Goal: Use online tool/utility: Utilize a website feature to perform a specific function

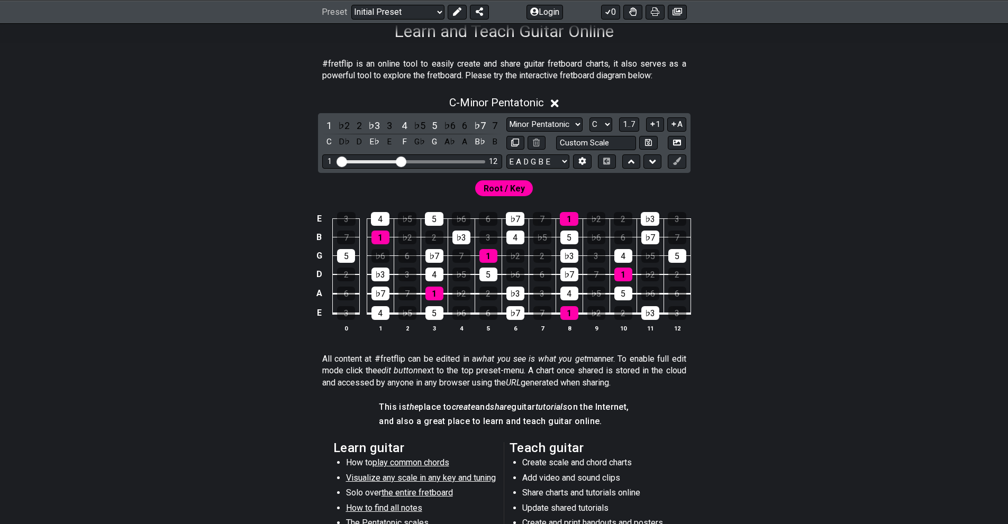
scroll to position [162, 0]
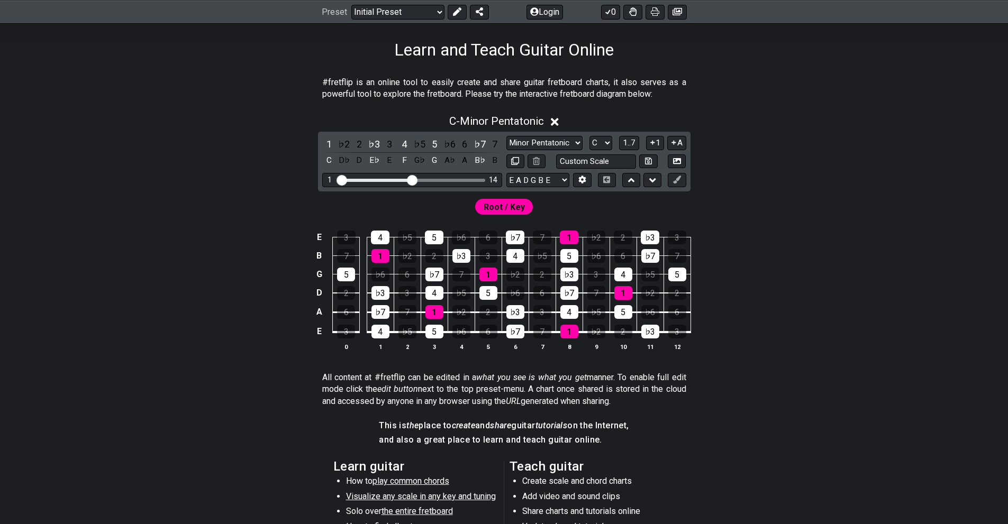
drag, startPoint x: 402, startPoint y: 180, endPoint x: 413, endPoint y: 180, distance: 11.1
click at [413, 179] on input "Visible fret range" at bounding box center [412, 179] width 150 height 0
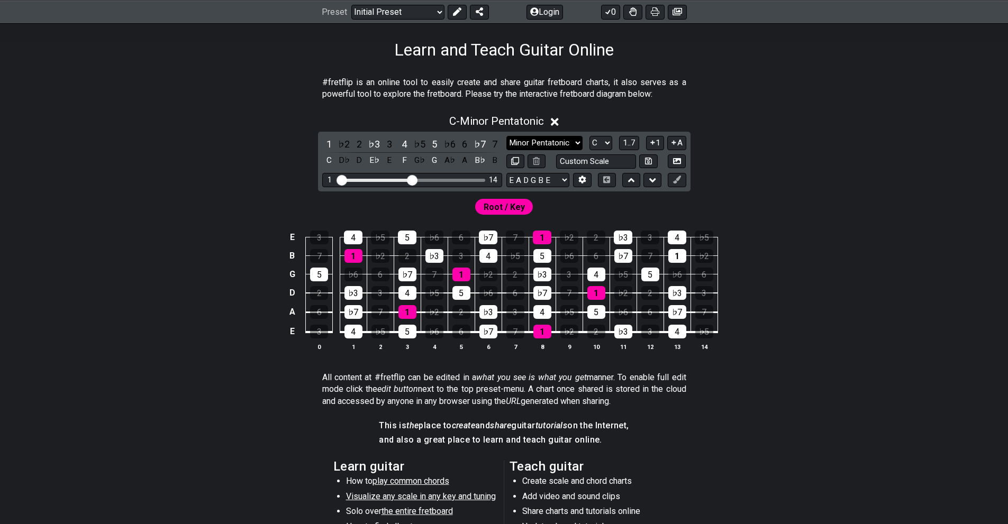
click at [569, 144] on select "Minor Pentatonic Click to edit Minor Pentatonic Major Pentatonic Minor Blues Ma…" at bounding box center [544, 143] width 76 height 14
select select "Click to edit"
click at [506, 136] on select "Minor Pentatonic Click to edit Minor Pentatonic Major Pentatonic Minor Blues Ma…" at bounding box center [544, 143] width 76 height 14
click at [329, 139] on div "1" at bounding box center [329, 144] width 14 height 14
click at [548, 124] on icon at bounding box center [548, 122] width 8 height 8
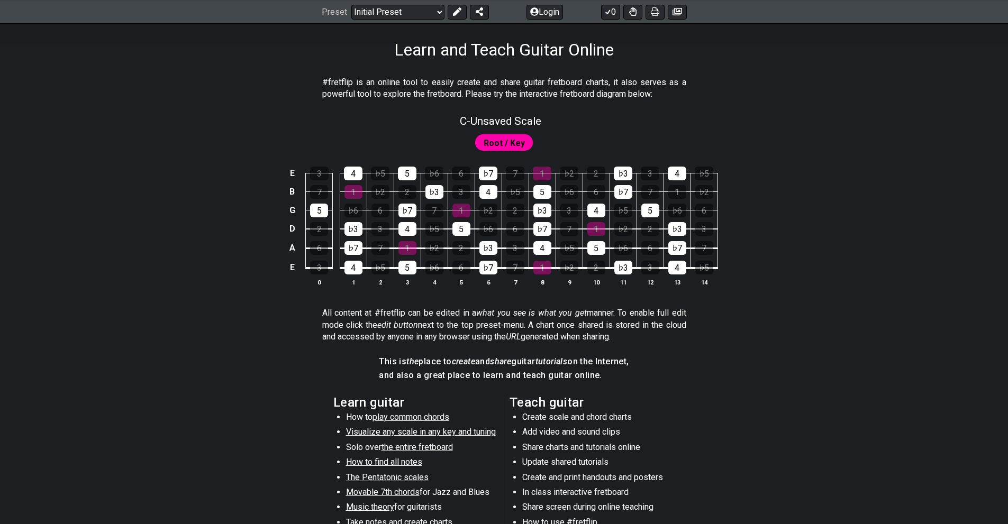
click at [500, 141] on span "Root / Key" at bounding box center [504, 142] width 41 height 15
click at [497, 118] on span "C - Unsaved Scale" at bounding box center [500, 121] width 81 height 13
select select "Click to edit"
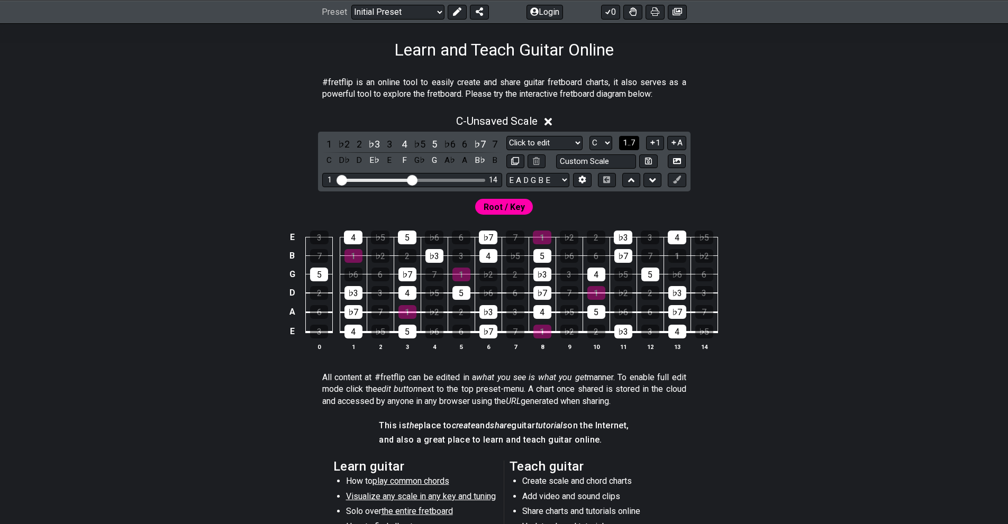
click at [636, 145] on button "1..7" at bounding box center [629, 143] width 20 height 14
click at [636, 145] on button "..." at bounding box center [629, 143] width 18 height 14
click at [616, 140] on div "Minor Pentatonic Click to edit Minor Pentatonic Major Pentatonic Minor Blues Ma…" at bounding box center [596, 143] width 180 height 14
click at [625, 144] on span "C.." at bounding box center [629, 143] width 8 height 10
drag, startPoint x: 381, startPoint y: 160, endPoint x: 381, endPoint y: 152, distance: 8.0
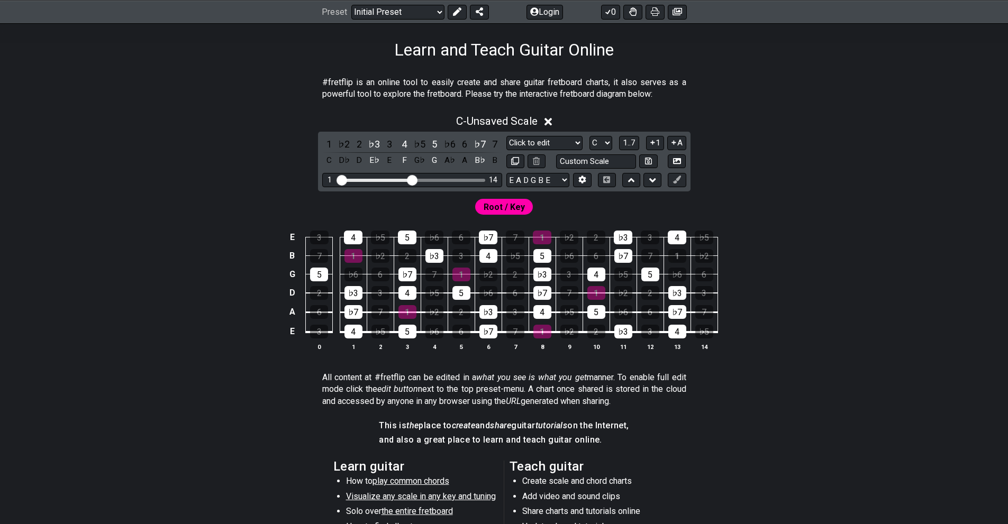
click at [381, 156] on div "1 ♭2 2 ♭3 3 4 ♭5 5 ♭6 6 ♭7 7 C D♭ D E♭ E F G♭ G A♭ A B♭ B" at bounding box center [412, 152] width 180 height 31
click at [375, 146] on div "♭3" at bounding box center [374, 144] width 14 height 14
drag, startPoint x: 375, startPoint y: 146, endPoint x: 388, endPoint y: 151, distance: 14.2
click at [375, 159] on div "D♯" at bounding box center [374, 160] width 14 height 14
drag, startPoint x: 398, startPoint y: 141, endPoint x: 403, endPoint y: 150, distance: 10.9
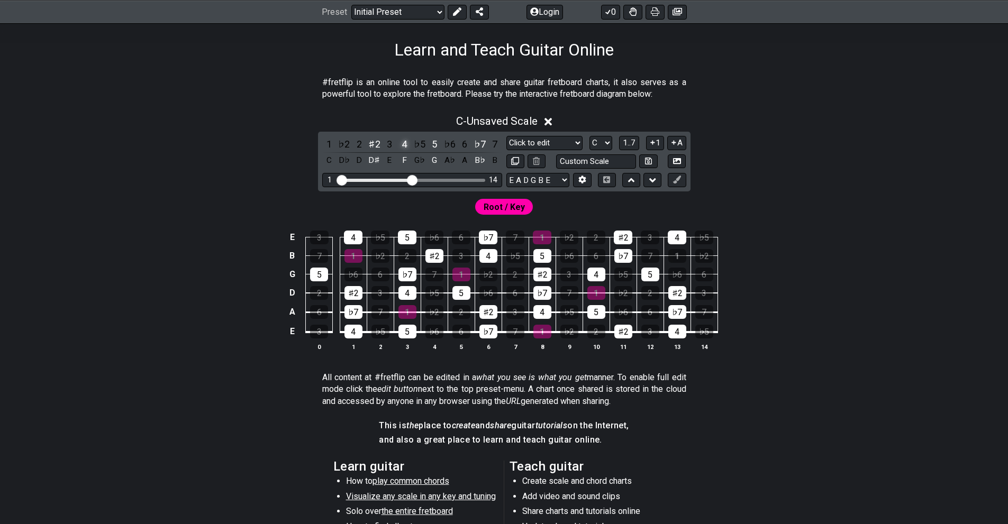
click at [400, 144] on div "4" at bounding box center [404, 144] width 14 height 14
drag, startPoint x: 404, startPoint y: 166, endPoint x: 399, endPoint y: 154, distance: 12.1
click at [403, 159] on div "F" at bounding box center [404, 160] width 14 height 14
drag, startPoint x: 369, startPoint y: 161, endPoint x: 372, endPoint y: 153, distance: 8.5
click at [370, 157] on div "D♯" at bounding box center [374, 160] width 14 height 14
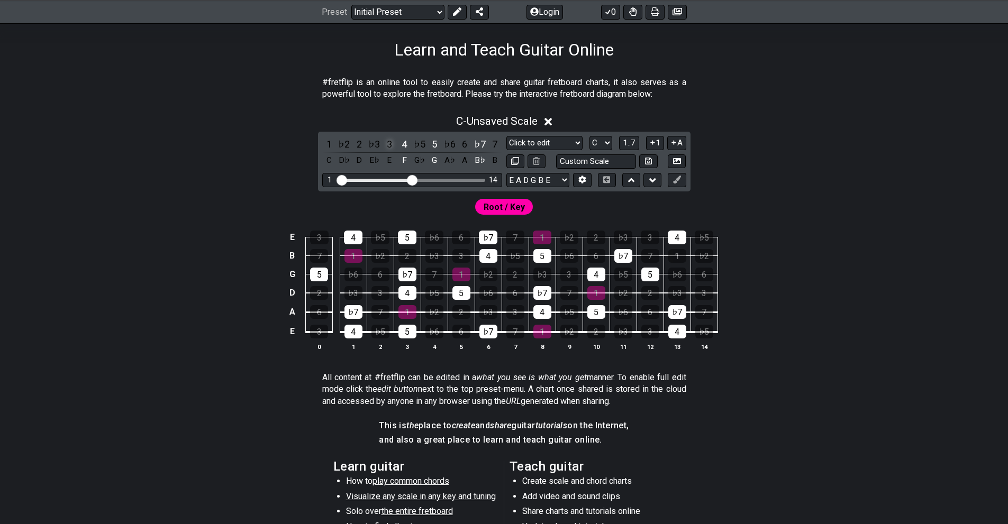
drag, startPoint x: 375, startPoint y: 141, endPoint x: 391, endPoint y: 141, distance: 16.4
click at [377, 141] on div "♭3" at bounding box center [374, 144] width 14 height 14
click at [400, 141] on div "4" at bounding box center [404, 144] width 14 height 14
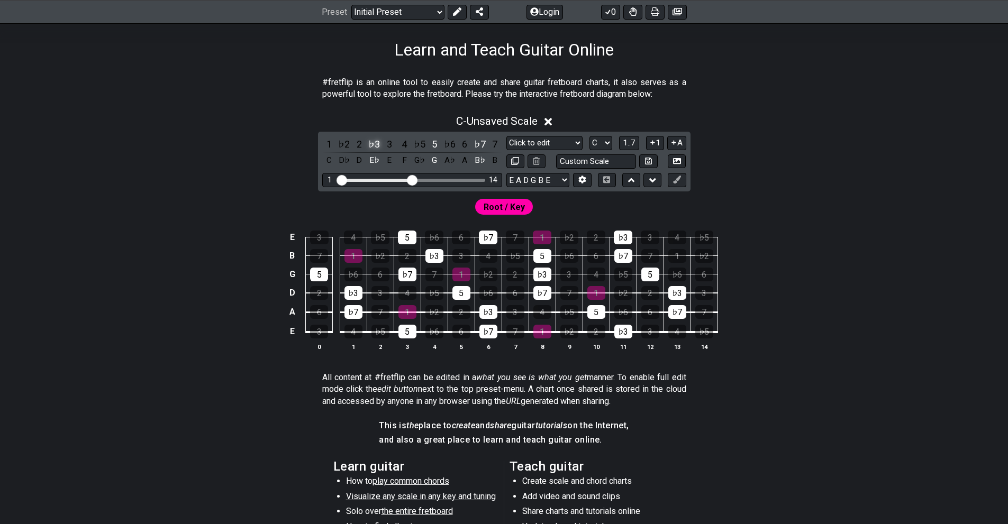
click at [375, 141] on div "♭3" at bounding box center [374, 144] width 14 height 14
drag, startPoint x: 435, startPoint y: 166, endPoint x: 434, endPoint y: 160, distance: 6.0
click at [434, 162] on div "G" at bounding box center [434, 160] width 14 height 14
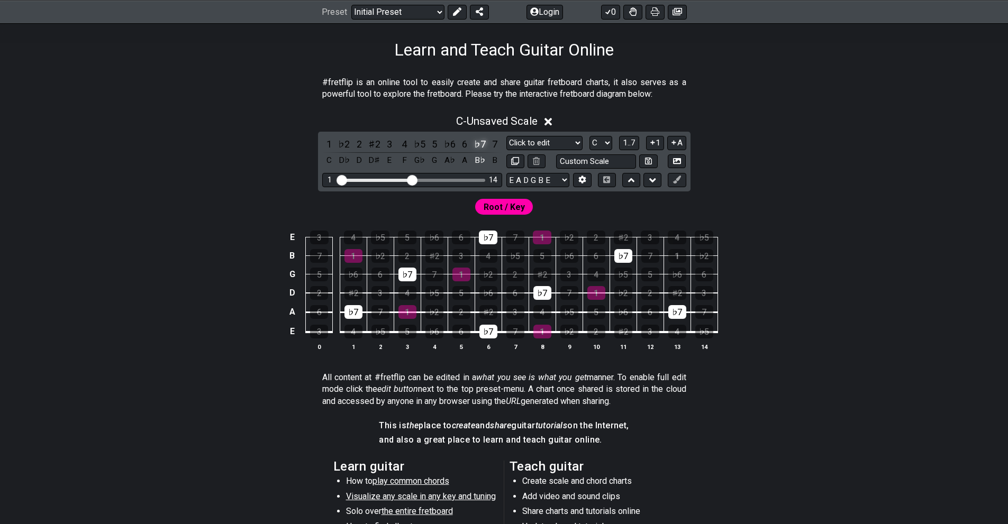
click at [480, 145] on div "♭7" at bounding box center [480, 144] width 14 height 14
click at [603, 149] on select "A♭ A A♯ B♭ B C C♯ D♭ D D♯ E♭ E F F♯ G♭ G G♯" at bounding box center [600, 143] width 23 height 14
select select "G"
click at [589, 136] on select "A♭ A A♯ B♭ B C C♯ D♭ D D♯ E♭ E F F♯ G♭ G G♯" at bounding box center [600, 143] width 23 height 14
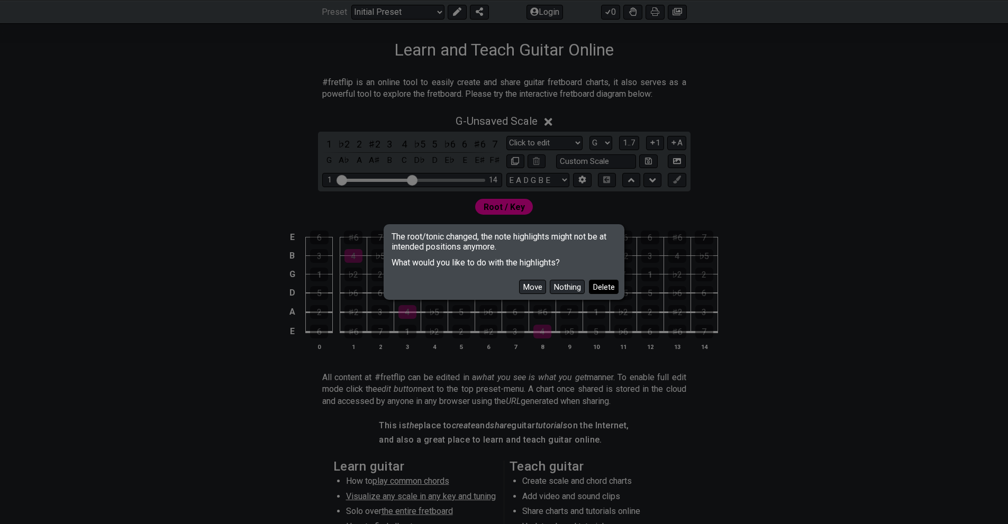
click at [598, 290] on button "Delete" at bounding box center [604, 287] width 30 height 14
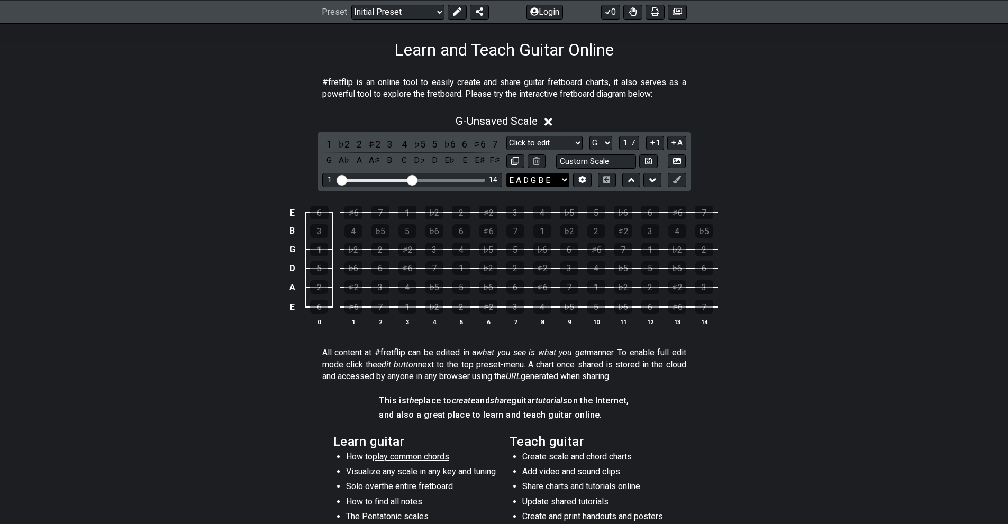
click at [558, 181] on select "E A D G B E E A D G B E E A D G B E B E A D F♯ B A D G C E A D A D G B E E♭ A♭ …" at bounding box center [537, 180] width 63 height 14
select select "E A D G C F"
click at [506, 173] on select "E A D G B E E A D G B E E A D G B E B E A D F♯ B A D G C E A D A D G B E E♭ A♭ …" at bounding box center [537, 180] width 63 height 14
click at [596, 148] on select "A♭ A A♯ B♭ B C C♯ D♭ D D♯ E♭ E F F♯ G♭ G G♯" at bounding box center [600, 143] width 23 height 14
click at [762, 108] on section "#fretflip is an online tool to easily create and share guitar fretboard charts,…" at bounding box center [504, 90] width 825 height 37
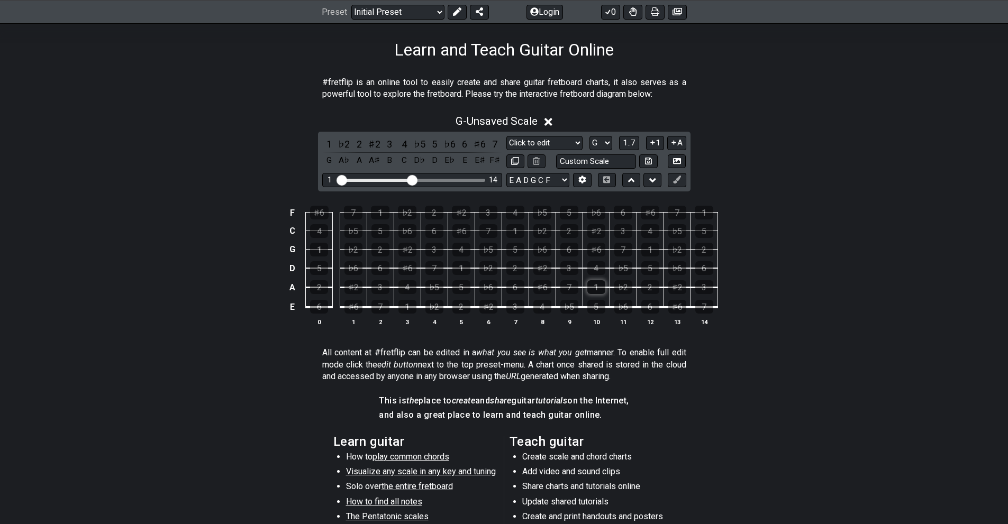
click at [599, 291] on div "1" at bounding box center [596, 287] width 18 height 14
drag, startPoint x: 612, startPoint y: 284, endPoint x: 623, endPoint y: 284, distance: 11.7
click at [623, 284] on tr "A 2 ♯2 3 4 ♭5 5 ♭6 6 ♯6 7 1 ♭2 2 ♯2 3" at bounding box center [502, 278] width 432 height 20
click at [623, 284] on div "♭2" at bounding box center [623, 287] width 18 height 14
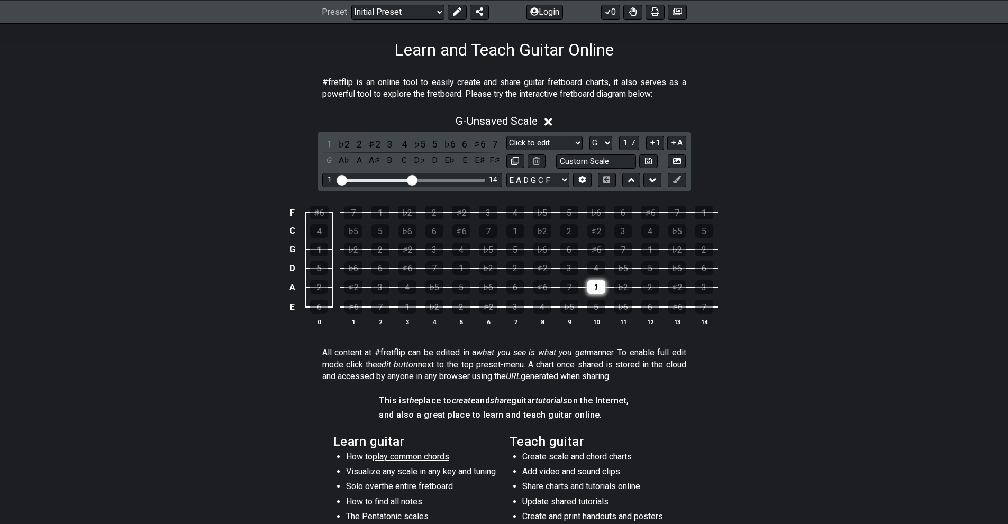
click at [595, 287] on div "1" at bounding box center [596, 287] width 18 height 14
click at [598, 287] on div "1" at bounding box center [596, 287] width 18 height 14
drag, startPoint x: 567, startPoint y: 245, endPoint x: 599, endPoint y: 241, distance: 33.1
click at [567, 244] on div "6" at bounding box center [569, 250] width 18 height 14
drag, startPoint x: 621, startPoint y: 229, endPoint x: 639, endPoint y: 243, distance: 23.0
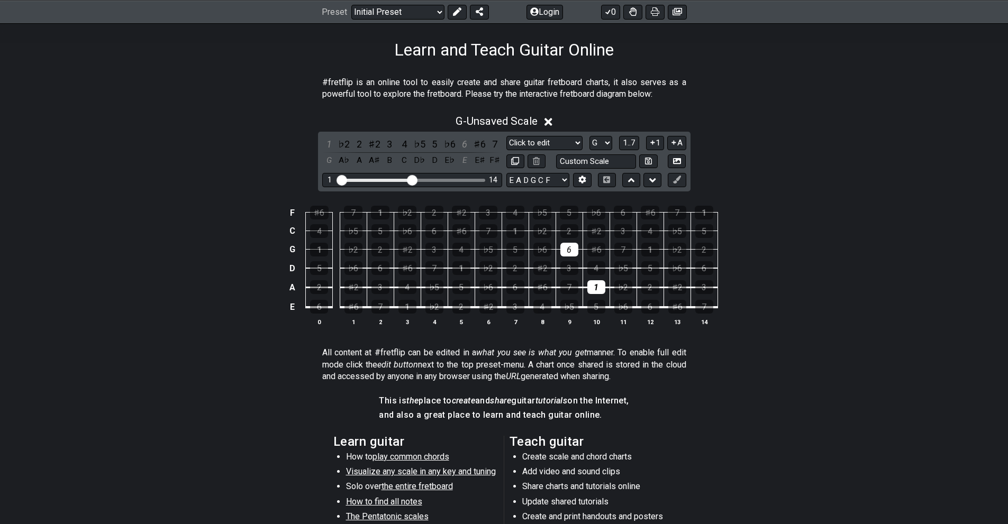
click at [622, 229] on div "3" at bounding box center [623, 231] width 18 height 14
click at [657, 266] on div "5" at bounding box center [650, 268] width 18 height 14
click at [650, 274] on div "5" at bounding box center [650, 268] width 18 height 14
click at [617, 235] on div "3" at bounding box center [623, 231] width 18 height 14
click at [569, 250] on div "6" at bounding box center [569, 250] width 18 height 14
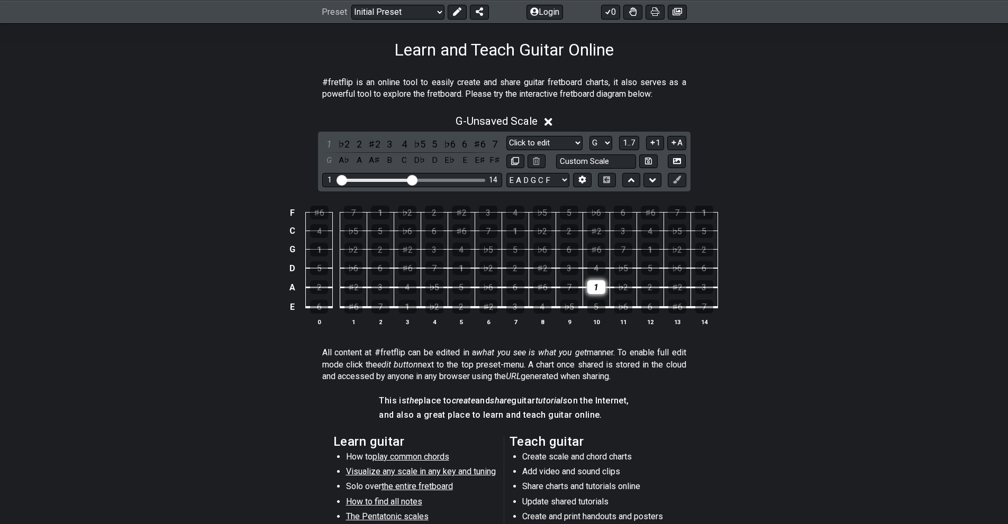
click at [594, 290] on div "1" at bounding box center [596, 287] width 18 height 14
drag, startPoint x: 595, startPoint y: 267, endPoint x: 584, endPoint y: 258, distance: 14.3
click at [594, 267] on div "4" at bounding box center [596, 268] width 18 height 14
drag, startPoint x: 575, startPoint y: 249, endPoint x: 573, endPoint y: 226, distance: 22.8
click at [575, 247] on div "6" at bounding box center [569, 250] width 18 height 14
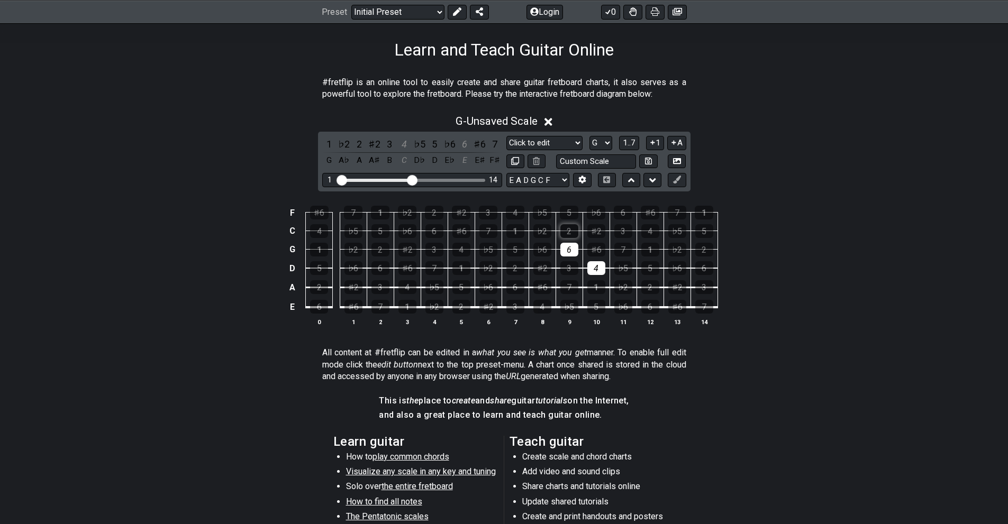
click at [573, 225] on div "2" at bounding box center [569, 231] width 18 height 14
click at [576, 285] on div "7" at bounding box center [569, 287] width 18 height 14
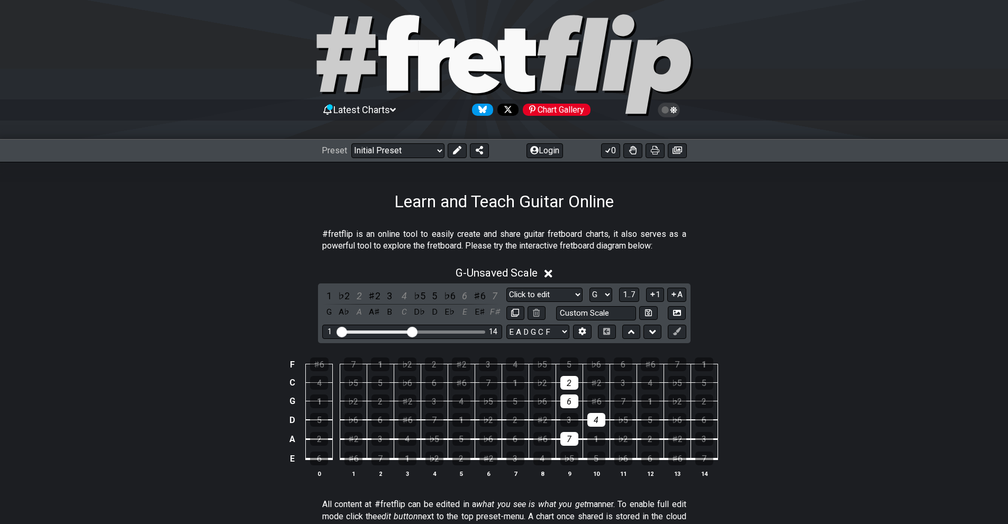
scroll to position [0, 0]
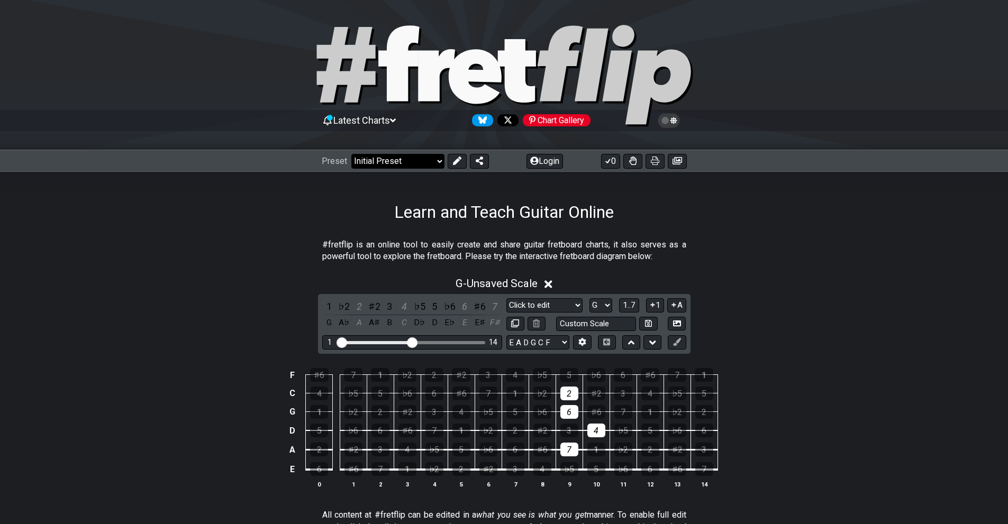
click at [431, 162] on select "Welcome to #fretflip! Initial Preset Custom Preset Minor Pentatonic Major Penta…" at bounding box center [397, 161] width 93 height 15
click at [396, 123] on icon at bounding box center [393, 121] width 6 height 10
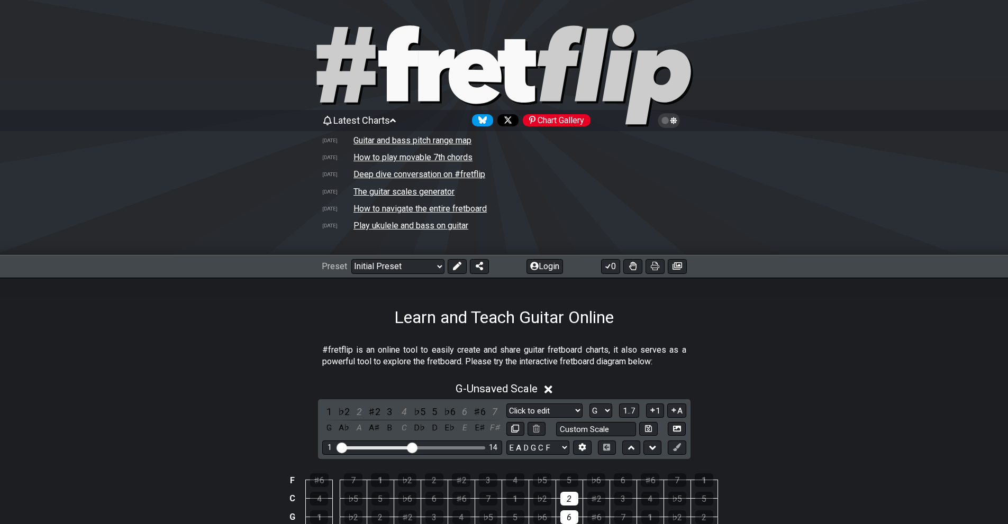
click at [728, 201] on div "Latest Charts Chart Gallery [DATE] Guitar and bass pitch range map [DATE] How t…" at bounding box center [504, 183] width 1008 height 143
click at [390, 117] on span "Latest Charts" at bounding box center [361, 120] width 57 height 11
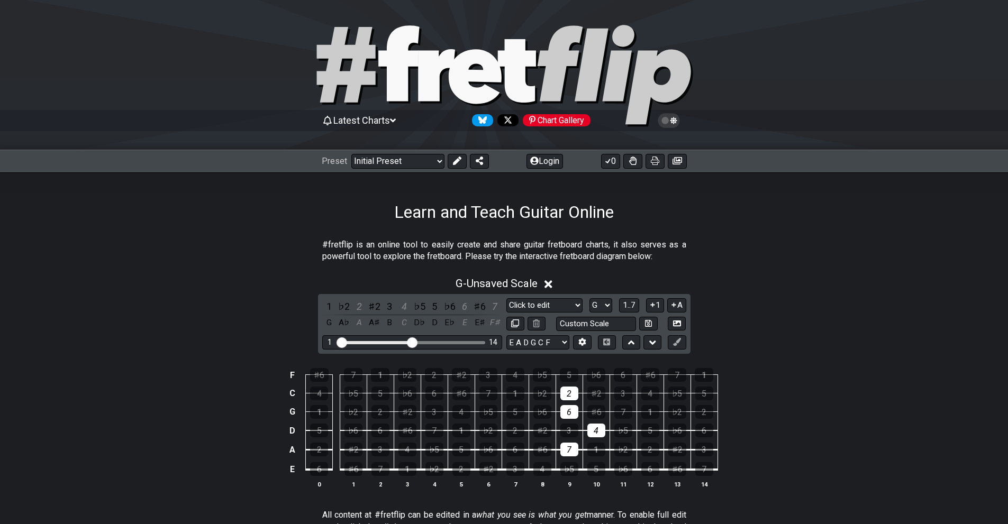
click at [676, 119] on icon at bounding box center [669, 120] width 22 height 15
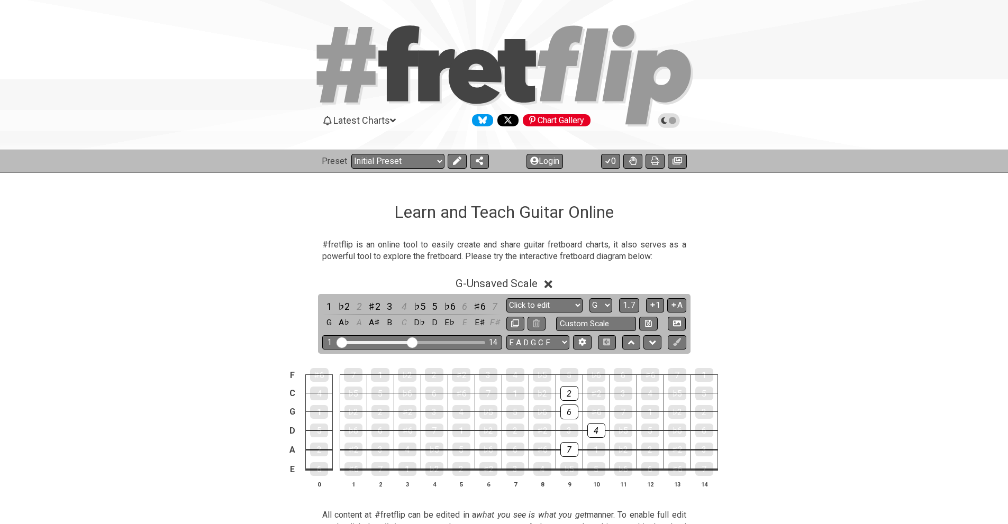
click at [676, 119] on icon at bounding box center [669, 120] width 22 height 15
